Goal: Transaction & Acquisition: Download file/media

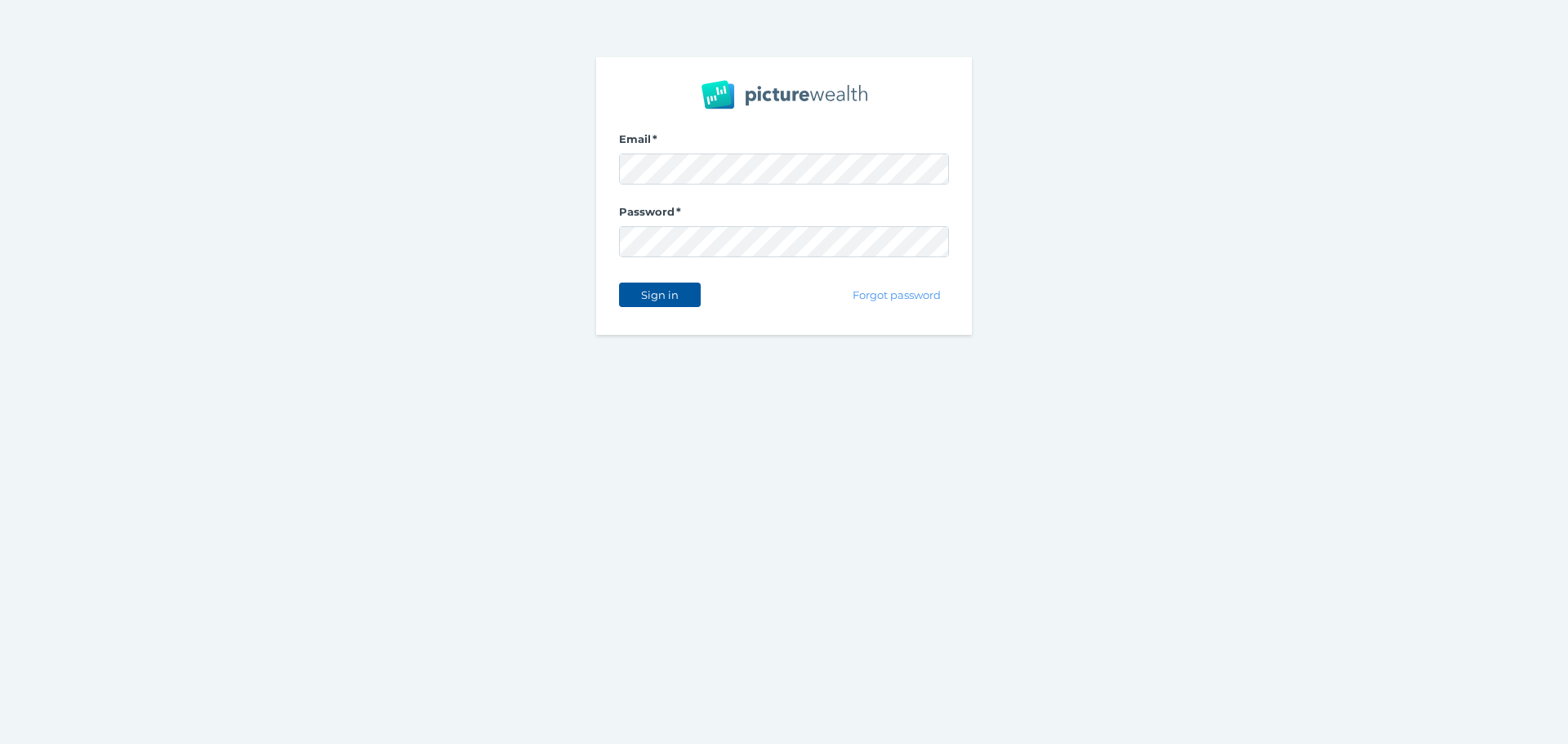
click at [653, 294] on span "Sign in" at bounding box center [660, 294] width 51 height 13
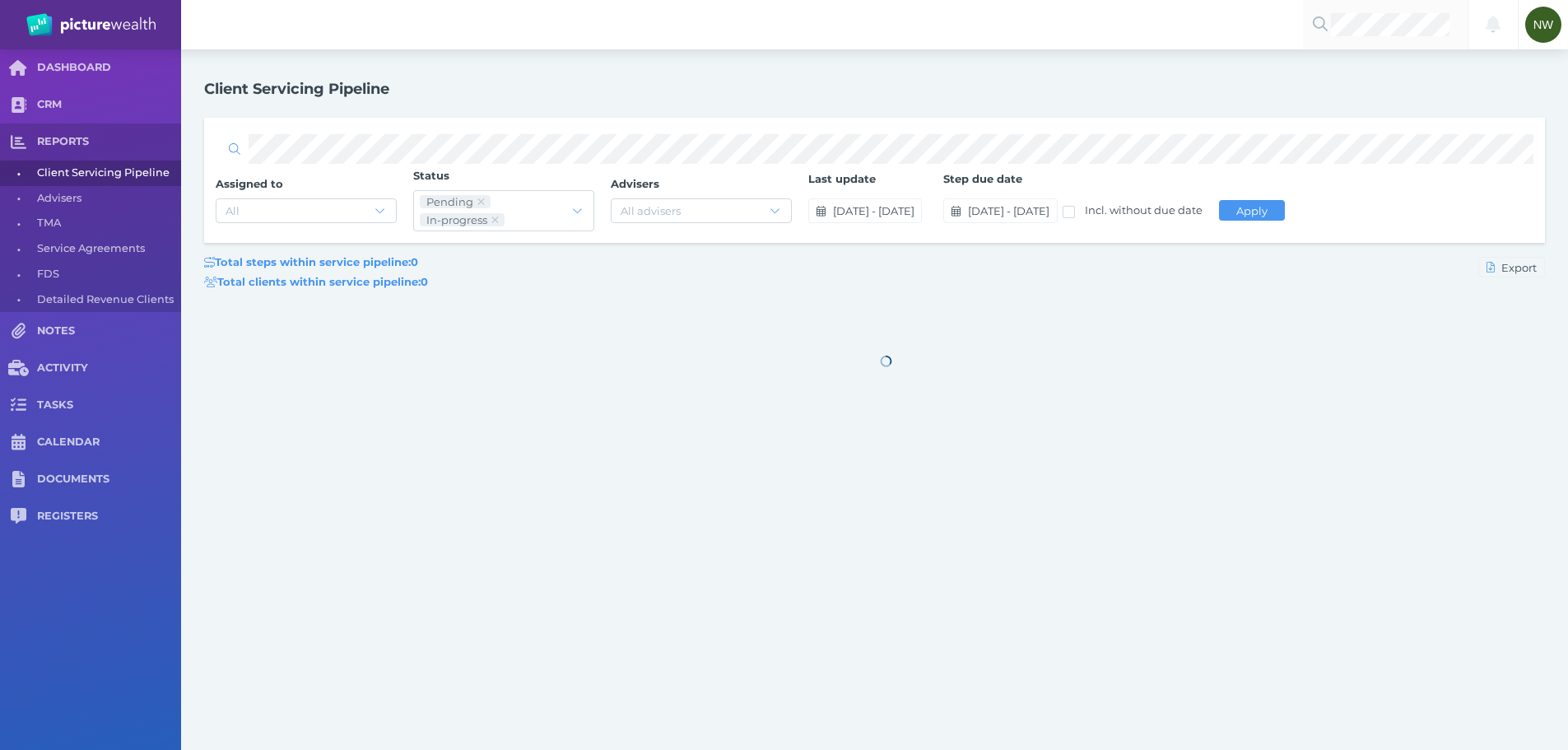
click at [1388, 36] on div at bounding box center [1385, 24] width 164 height 49
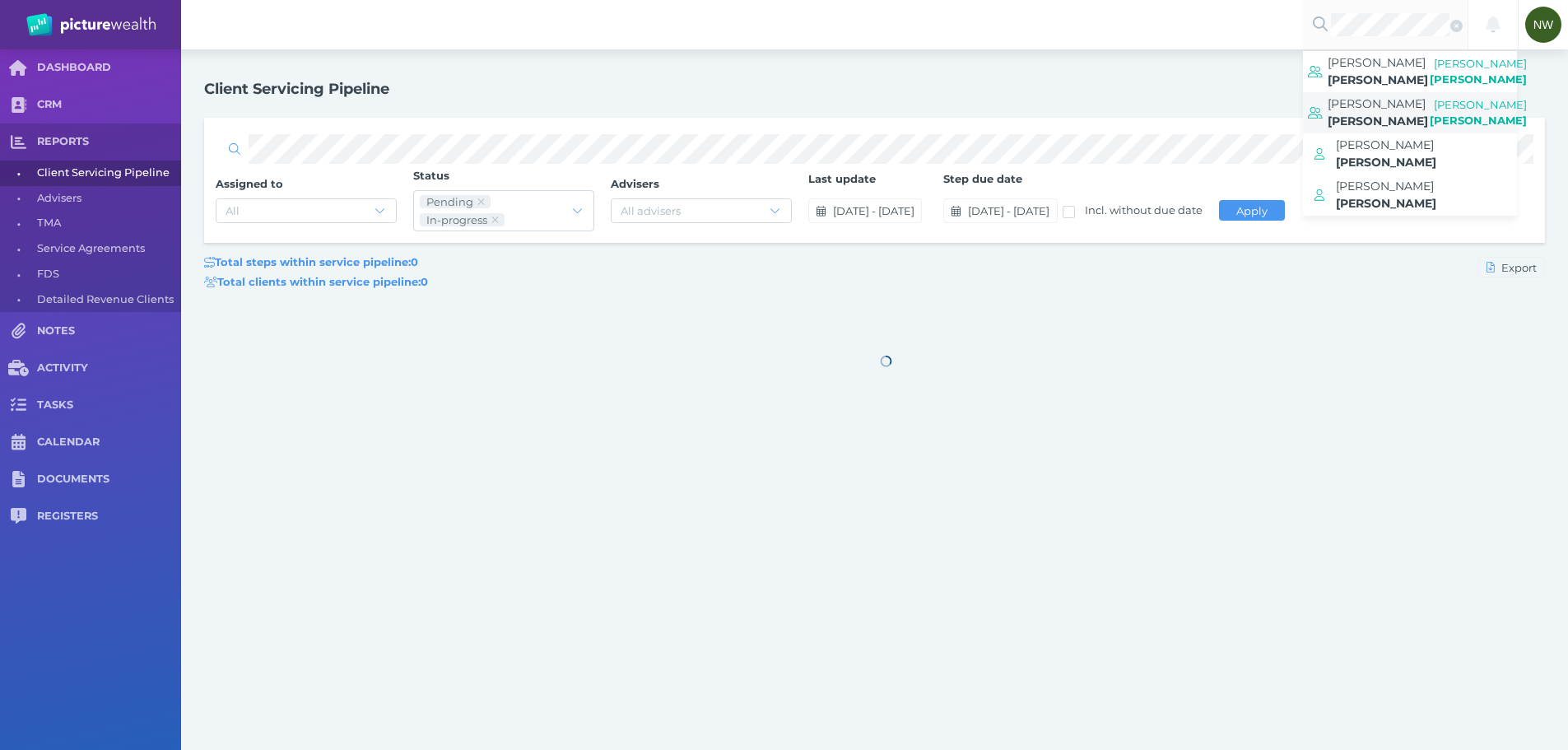
click at [1402, 114] on span "[PERSON_NAME]" at bounding box center [1378, 120] width 101 height 15
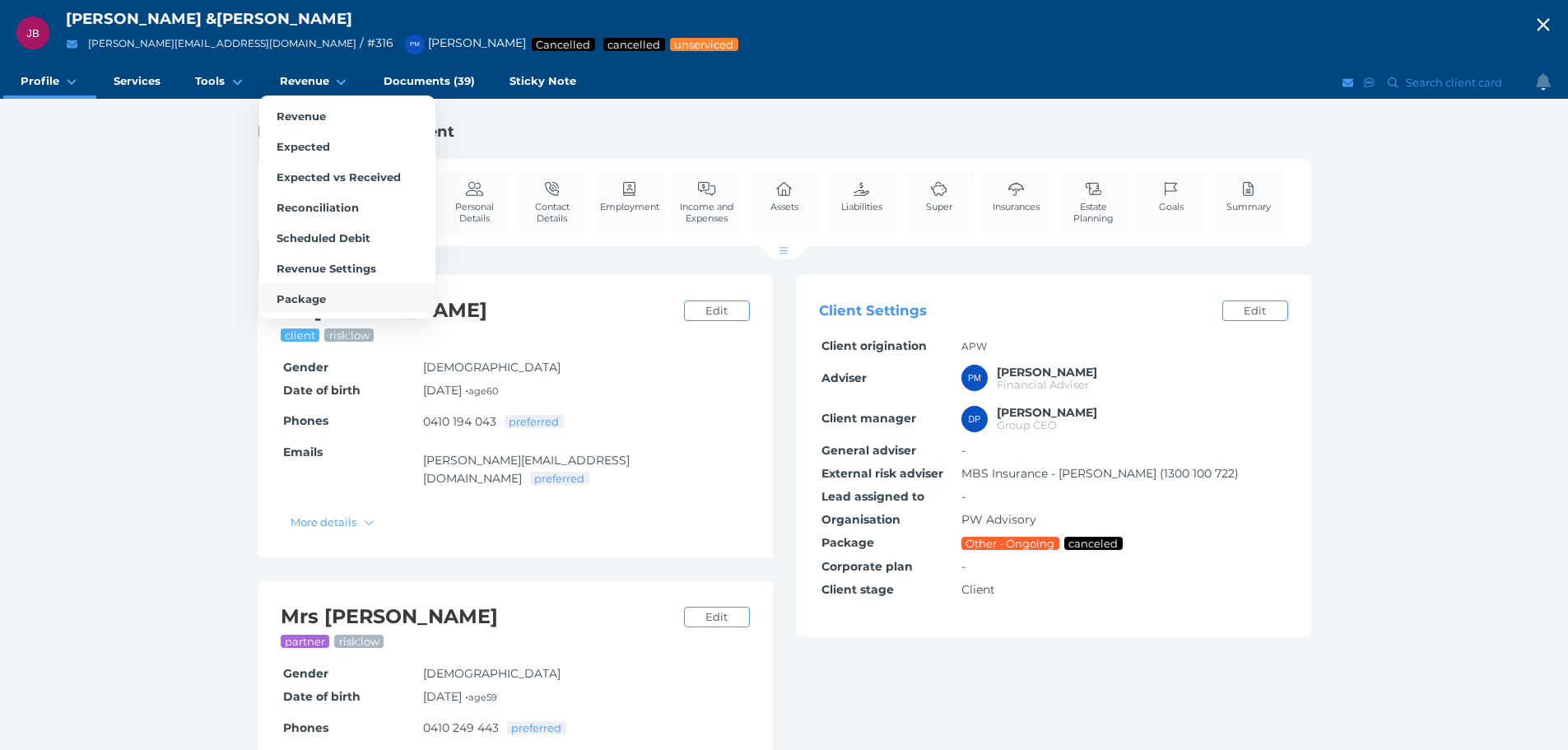
click at [286, 295] on span "Package" at bounding box center [301, 298] width 49 height 13
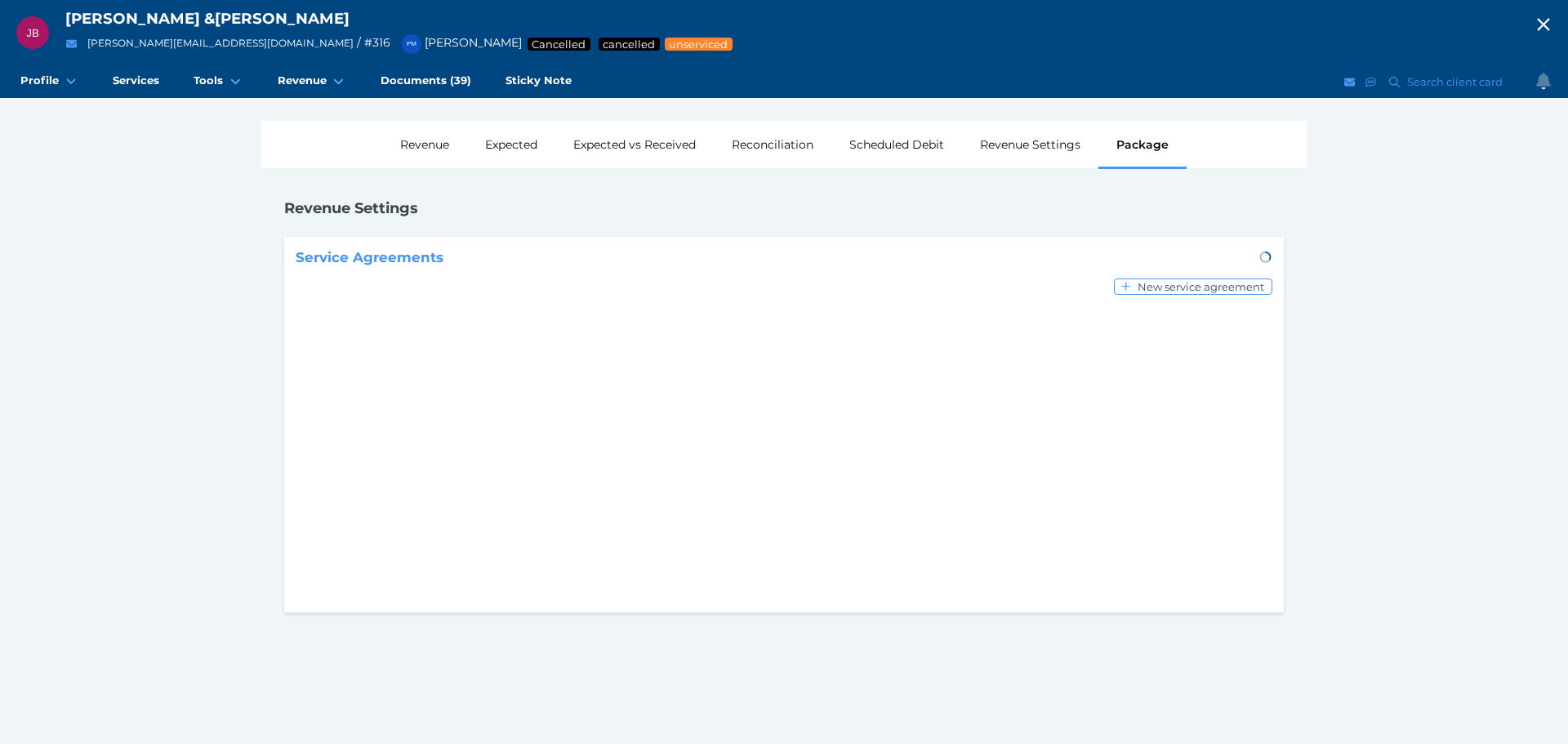
click at [178, 313] on div "JB [PERSON_NAME] & [PERSON_NAME] [PERSON_NAME][EMAIL_ADDRESS][DOMAIN_NAME] / # …" at bounding box center [784, 372] width 1568 height 744
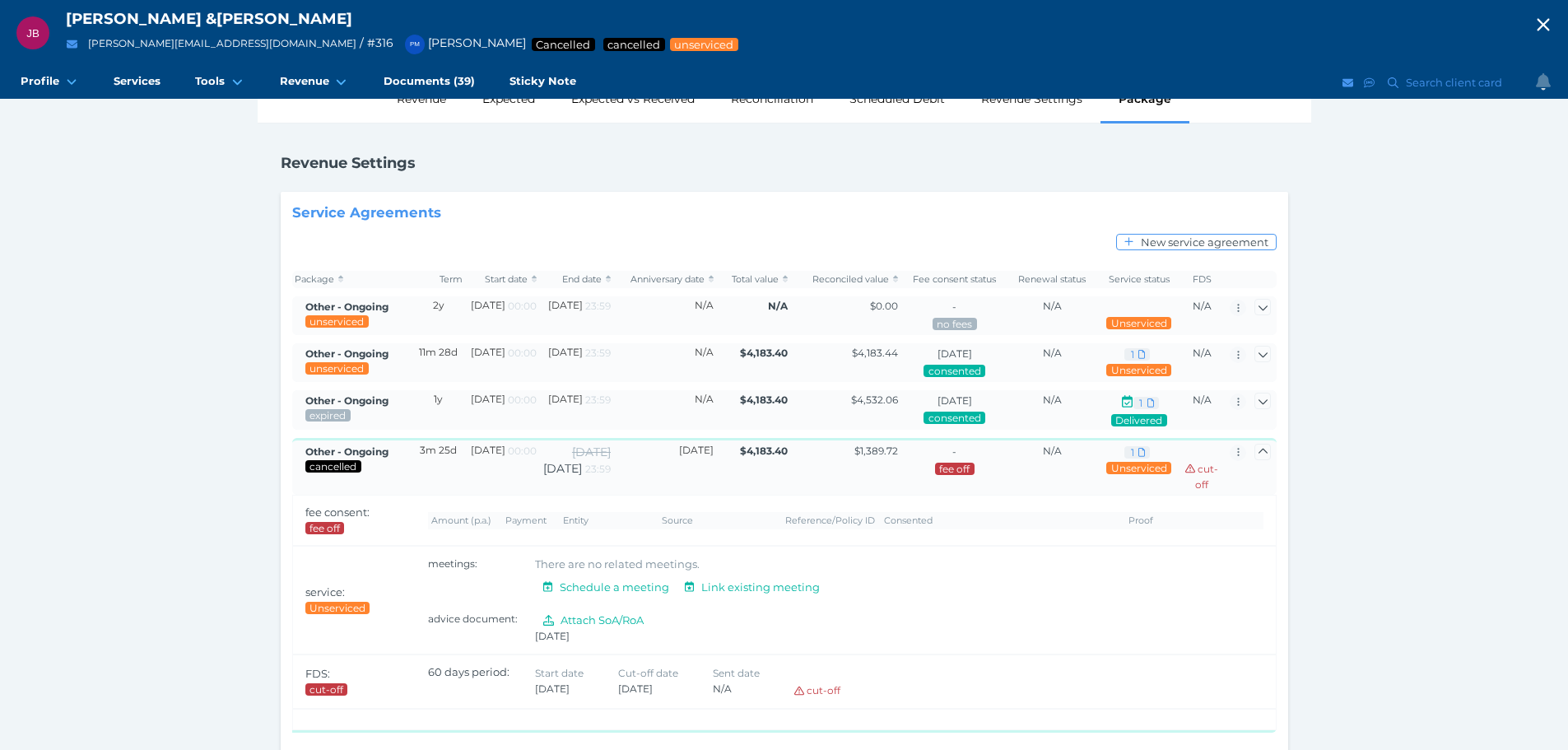
scroll to position [72, 0]
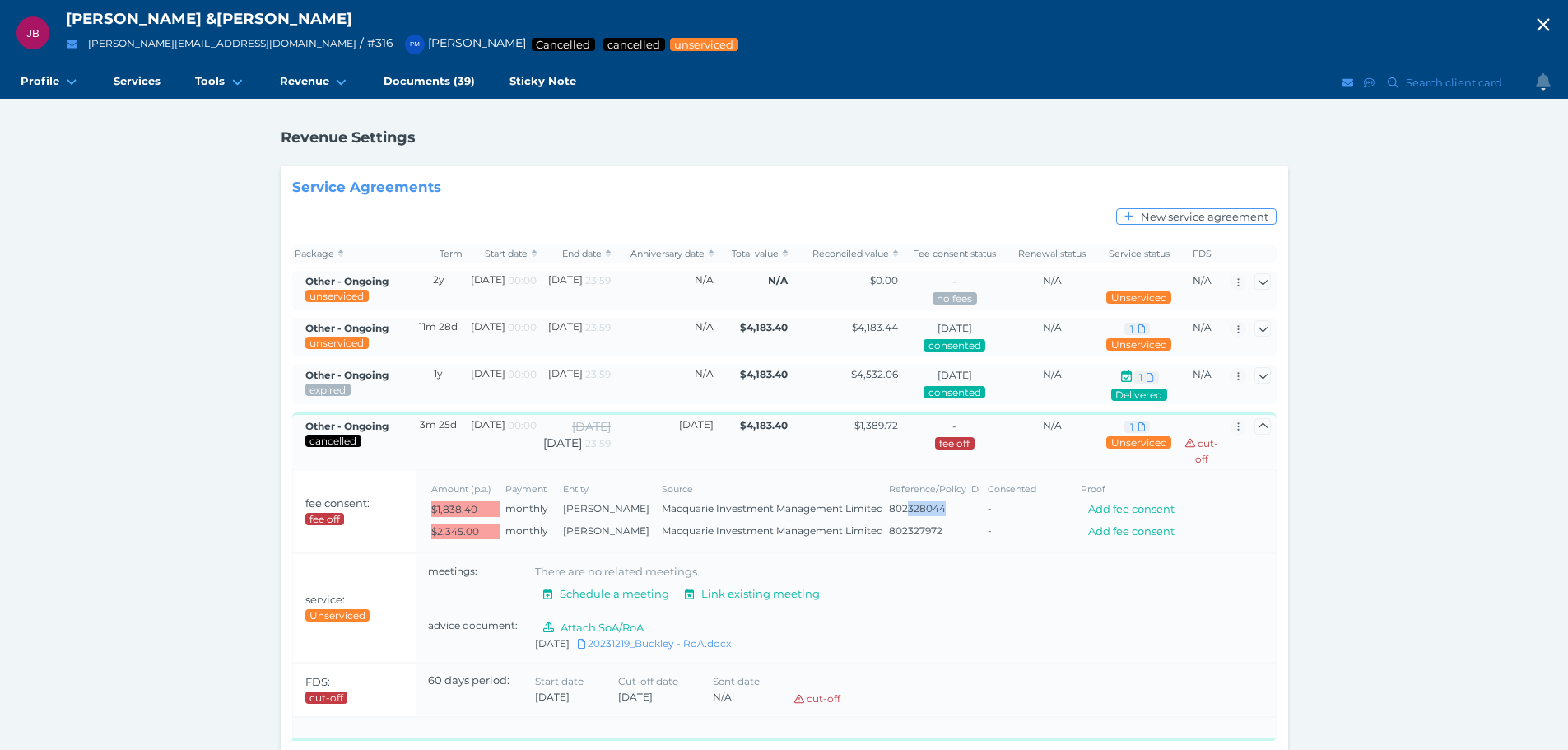
drag, startPoint x: 907, startPoint y: 507, endPoint x: 952, endPoint y: 518, distance: 46.3
click at [952, 518] on td "802328044" at bounding box center [935, 509] width 99 height 22
click at [870, 544] on td "Amount (p.a.) Payment Entity Source Reference/Policy ID Consented Proof $1,838.…" at bounding box center [845, 511] width 860 height 83
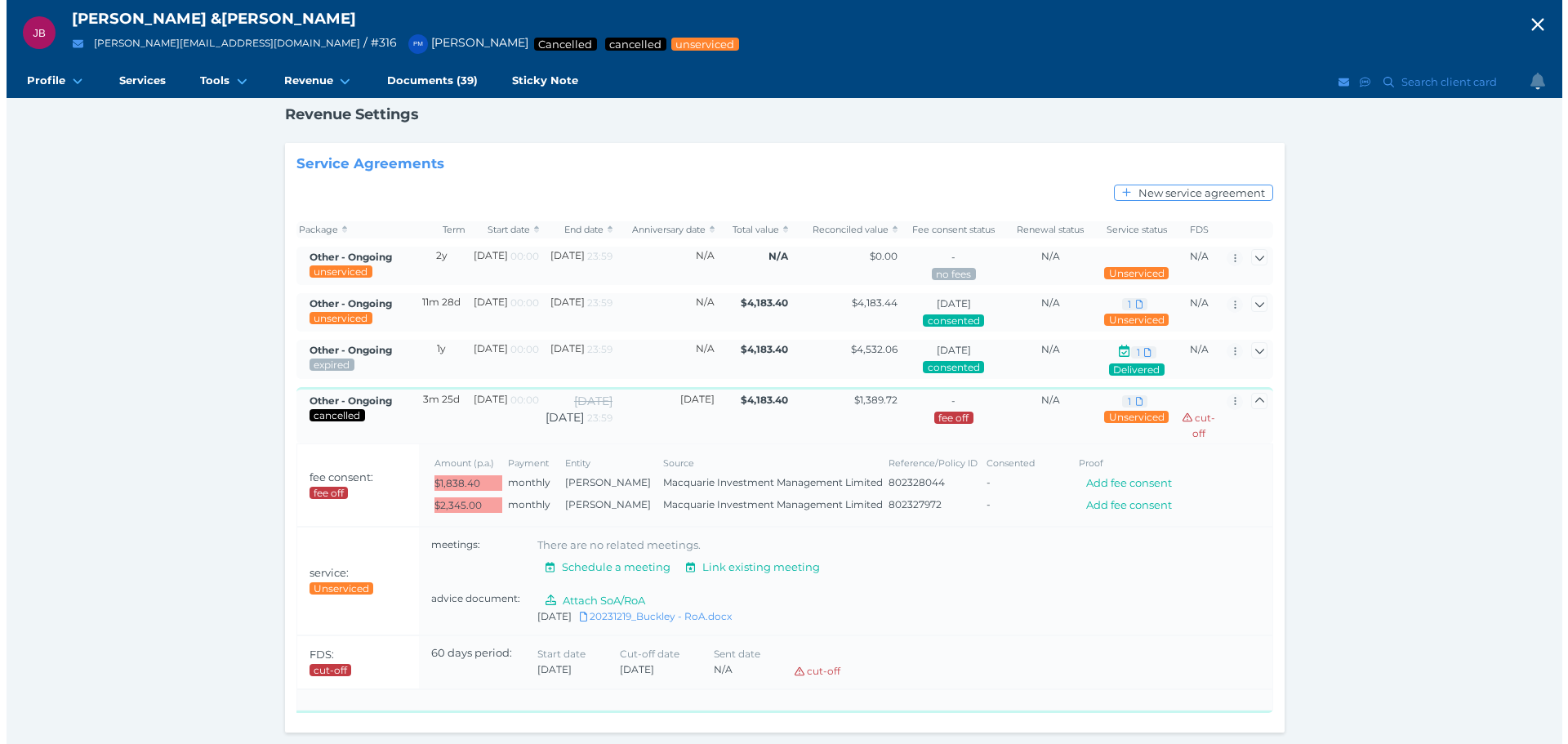
scroll to position [105, 0]
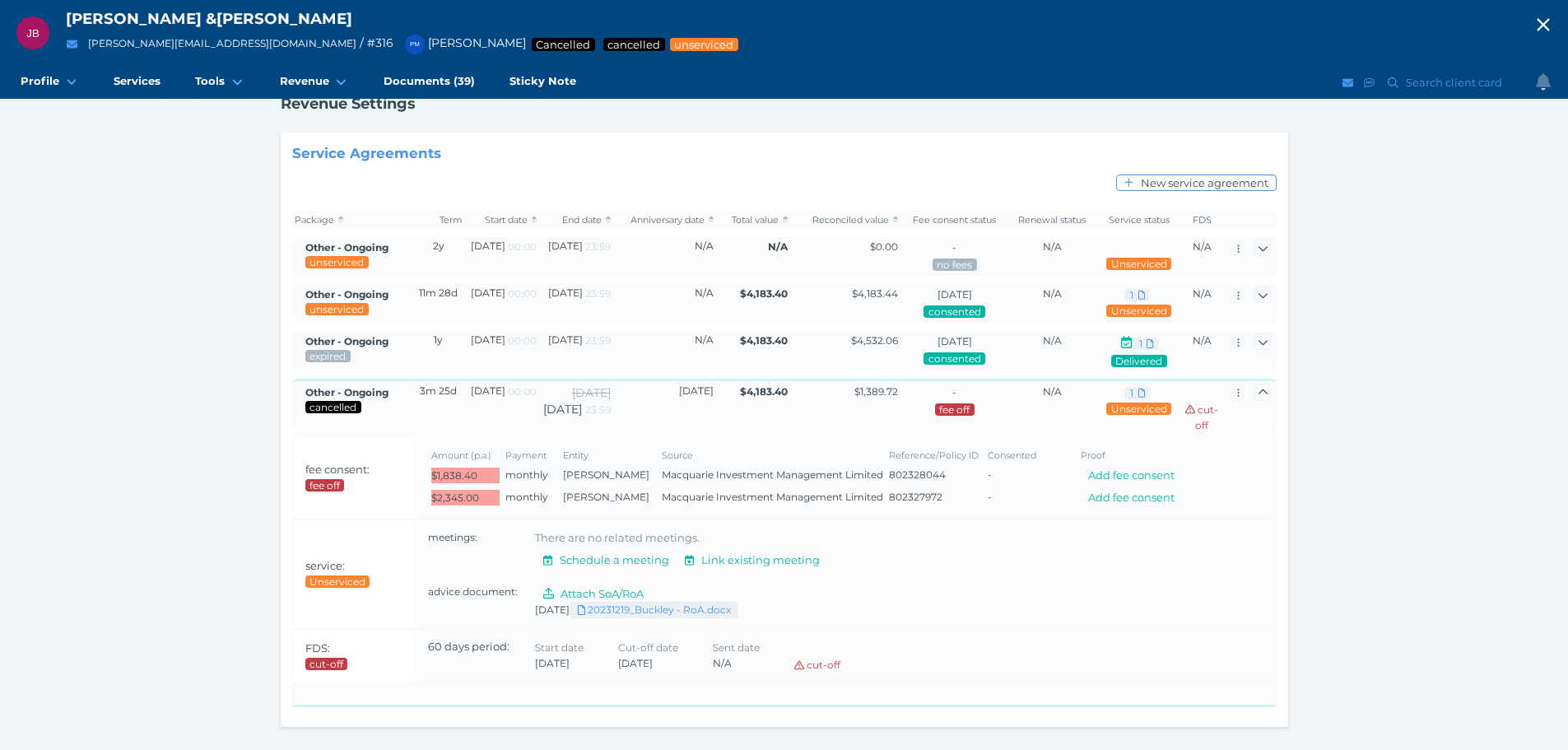
click at [671, 609] on span "Download 20231219_Buckley - RoA.docx" at bounding box center [655, 610] width 153 height 12
